Goal: Register for event/course

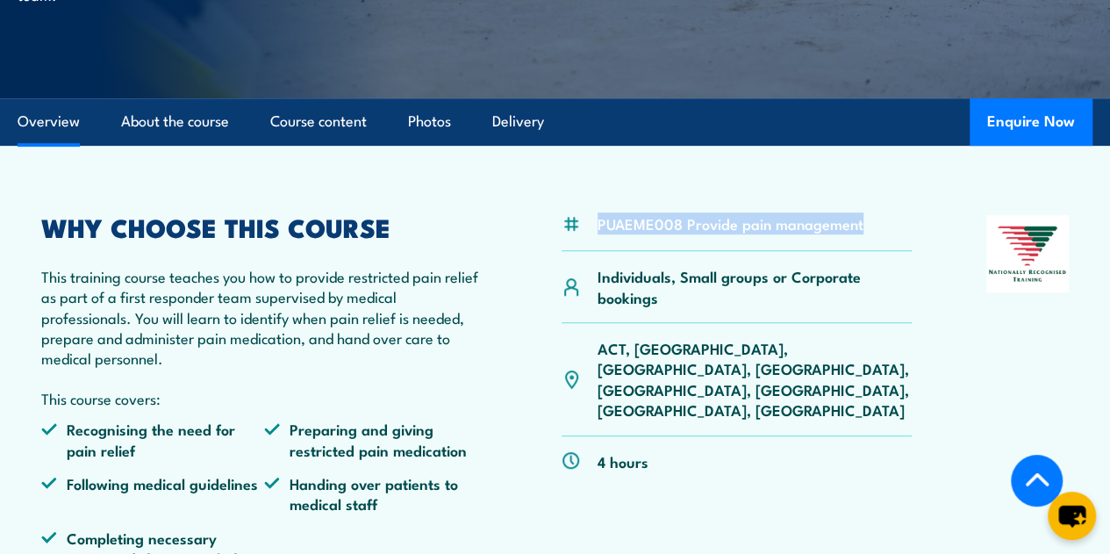
drag, startPoint x: 865, startPoint y: 275, endPoint x: 597, endPoint y: 282, distance: 268.5
click at [597, 251] on div "PUAEME008 Provide pain management" at bounding box center [737, 233] width 351 height 36
copy li "PUAEME008 Provide pain management"
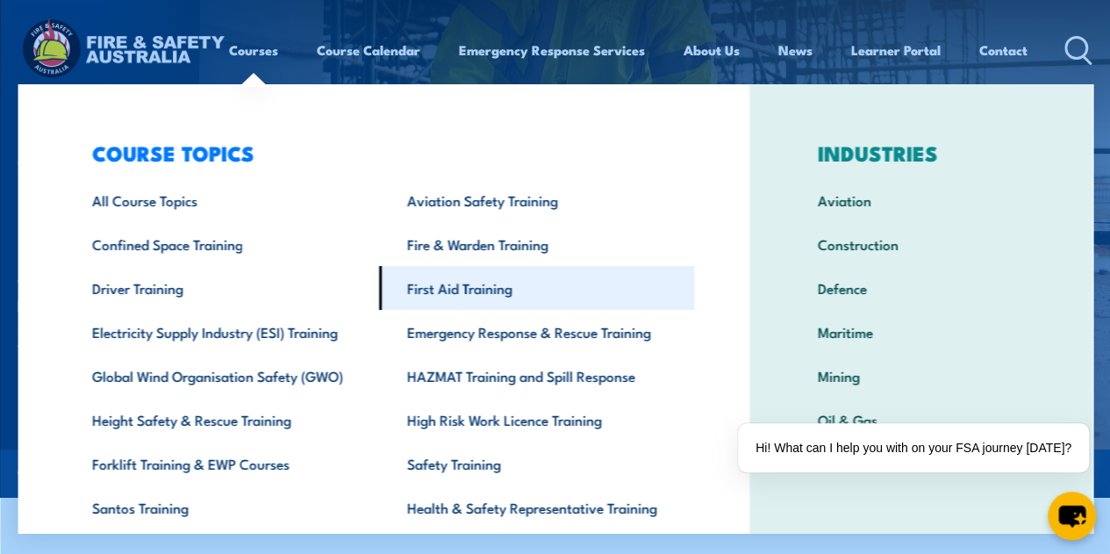
click at [449, 291] on link "First Aid Training" at bounding box center [536, 288] width 315 height 44
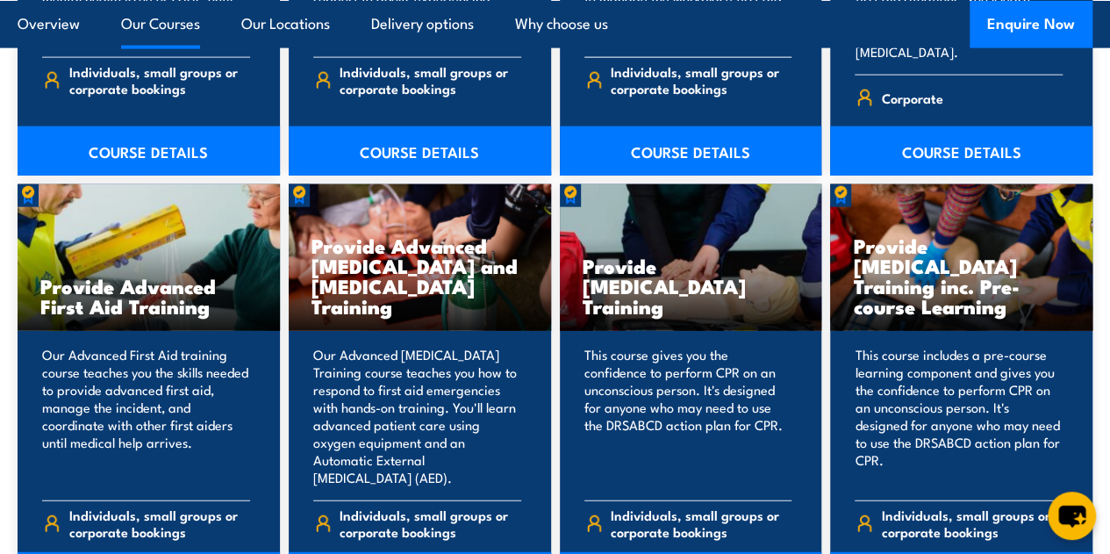
scroll to position [2193, 0]
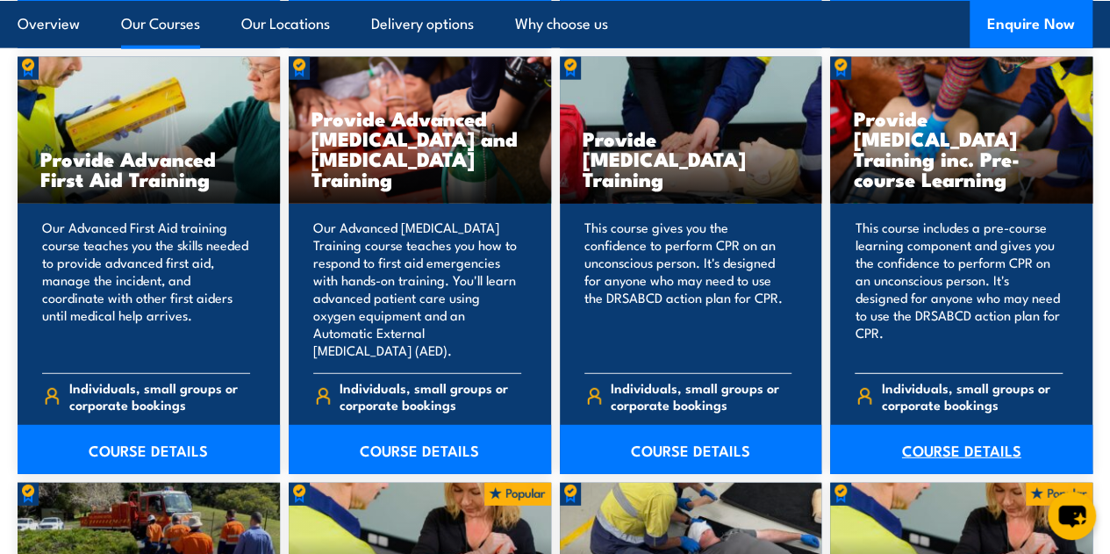
click at [944, 471] on link "COURSE DETAILS" at bounding box center [961, 449] width 262 height 49
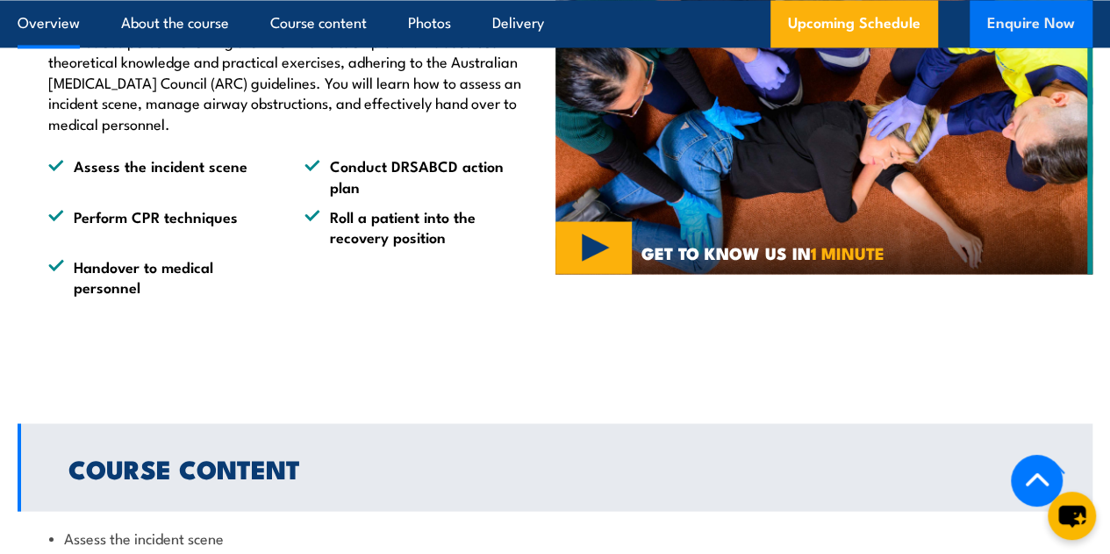
scroll to position [790, 0]
